Goal: Book appointment/travel/reservation

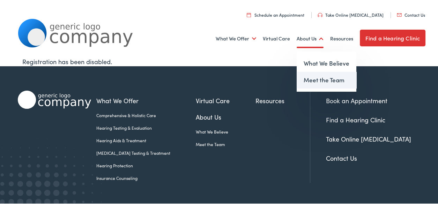
click at [332, 80] on link "Meet the Team" at bounding box center [327, 79] width 60 height 17
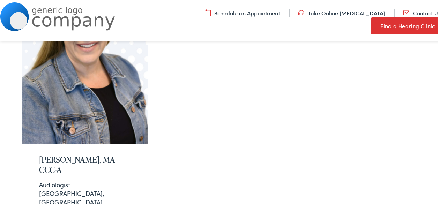
scroll to position [169, 0]
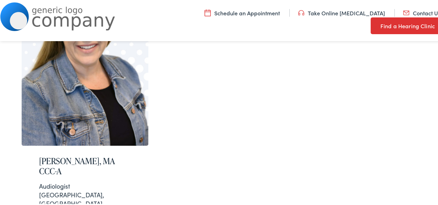
click at [205, 16] on link "Schedule an Appointment" at bounding box center [242, 12] width 75 height 8
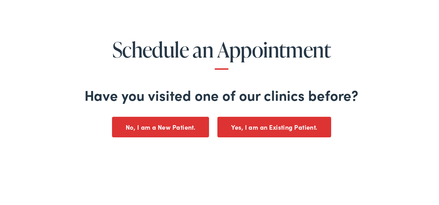
scroll to position [111, 0]
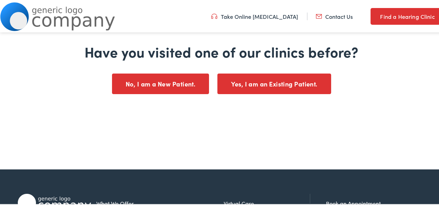
click at [196, 77] on button "No, I am a New Patient." at bounding box center [160, 83] width 97 height 21
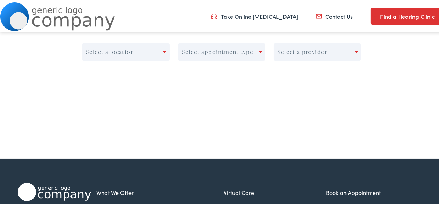
click at [163, 49] on div at bounding box center [166, 51] width 6 height 10
click at [165, 50] on div at bounding box center [166, 51] width 6 height 10
click at [259, 50] on span at bounding box center [260, 51] width 3 height 2
click at [357, 50] on div at bounding box center [358, 51] width 6 height 10
